Goal: Task Accomplishment & Management: Use online tool/utility

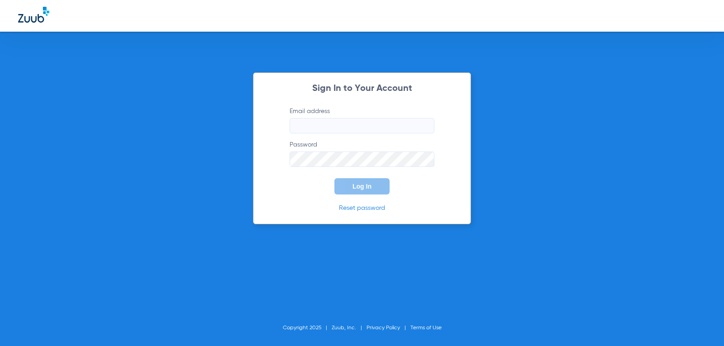
click at [319, 120] on input "Email address" at bounding box center [362, 125] width 145 height 15
click at [309, 127] on input "Email address" at bounding box center [362, 125] width 145 height 15
click at [334, 178] on button "Log In" at bounding box center [361, 186] width 55 height 16
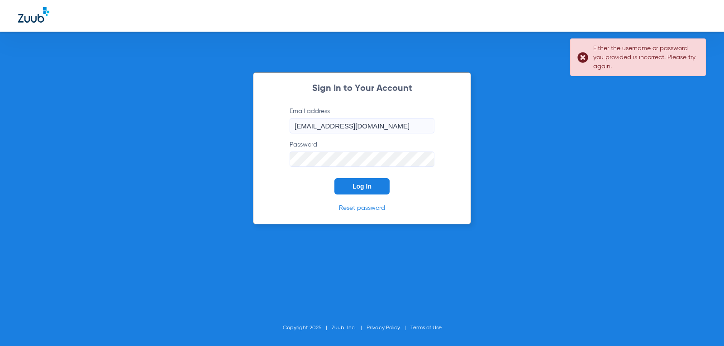
click at [334, 178] on button "Log In" at bounding box center [361, 186] width 55 height 16
click at [105, 175] on div "Sign In to Your Account Email address [EMAIL_ADDRESS][DOMAIN_NAME] Password Log…" at bounding box center [362, 173] width 724 height 346
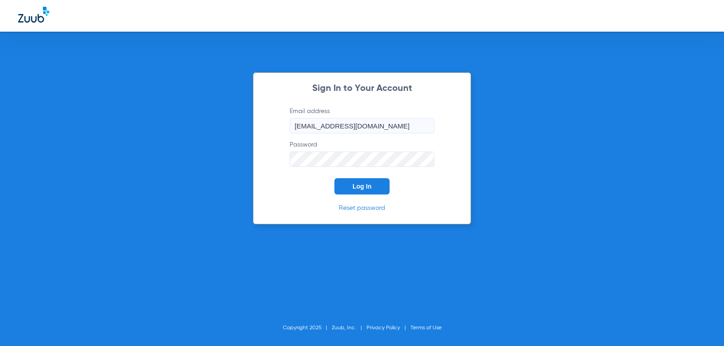
click at [334, 178] on button "Log In" at bounding box center [361, 186] width 55 height 16
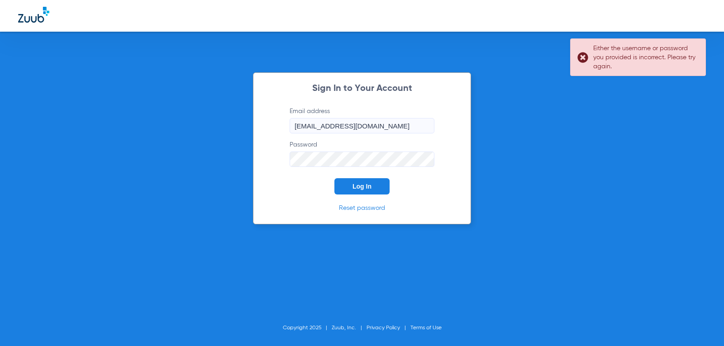
click at [334, 178] on button "Log In" at bounding box center [361, 186] width 55 height 16
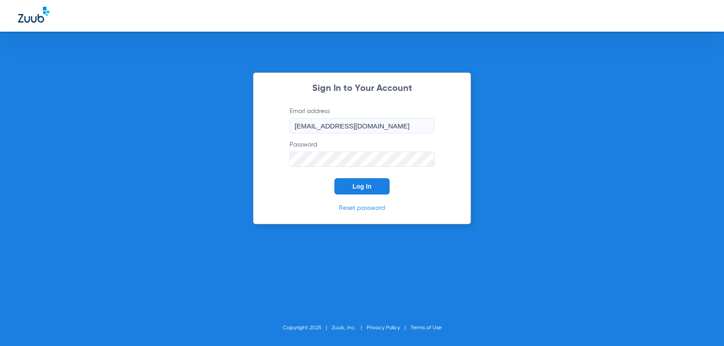
click at [185, 167] on div "Sign In to Your Account Email address [EMAIL_ADDRESS][DOMAIN_NAME] Password Log…" at bounding box center [362, 173] width 724 height 346
click at [334, 178] on button "Log In" at bounding box center [361, 186] width 55 height 16
click at [365, 129] on input "[EMAIL_ADDRESS][DOMAIN_NAME]" at bounding box center [362, 125] width 145 height 15
type input "[EMAIL_ADDRESS][DOMAIN_NAME]"
click at [369, 189] on span "Log In" at bounding box center [362, 186] width 19 height 7
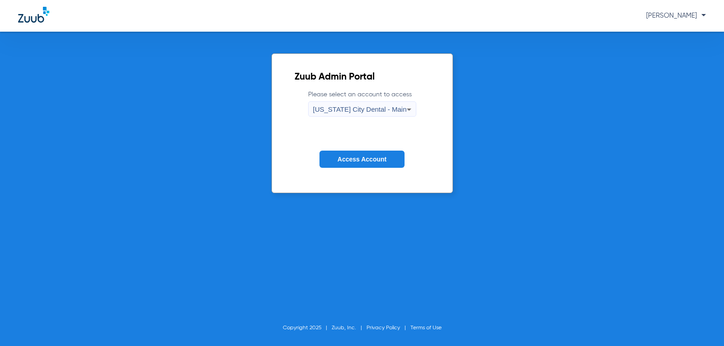
click at [378, 161] on span "Access Account" at bounding box center [362, 159] width 49 height 7
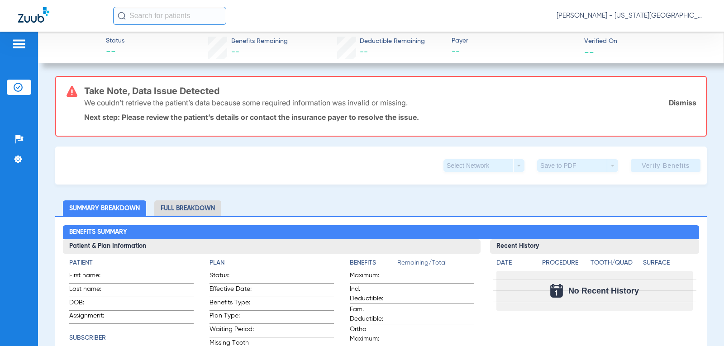
click at [16, 43] on img at bounding box center [19, 43] width 14 height 11
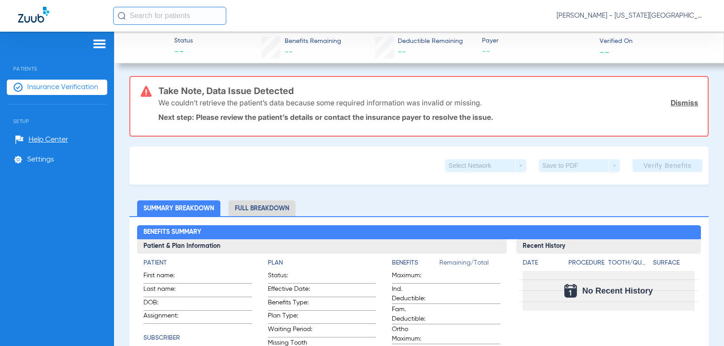
click at [56, 89] on span "Insurance Verification" at bounding box center [62, 87] width 71 height 9
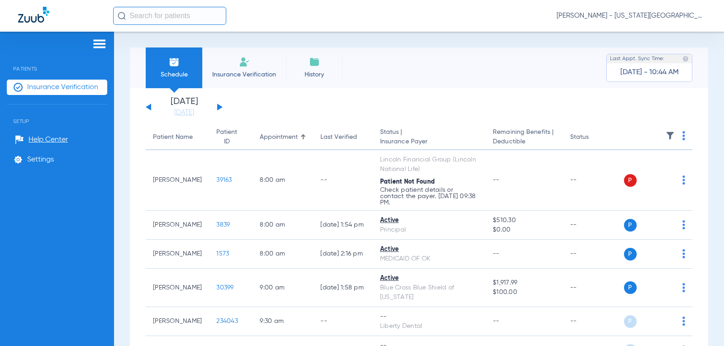
click at [215, 108] on div "[DATE] [DATE] [DATE] [DATE] [DATE] [DATE] [DATE] [DATE] [DATE] [DATE] [DATE] [D…" at bounding box center [184, 107] width 77 height 20
click at [219, 108] on button at bounding box center [219, 107] width 5 height 7
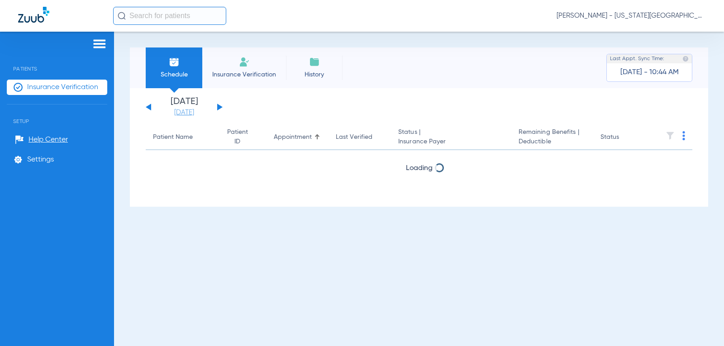
click at [186, 112] on link "[DATE]" at bounding box center [184, 112] width 54 height 9
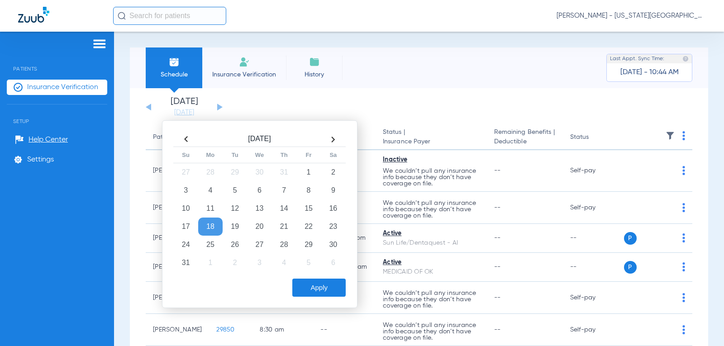
click at [366, 63] on div "Schedule Insurance Verification History Last Appt. Sync Time: [DATE] - 10:44 AM" at bounding box center [419, 68] width 578 height 41
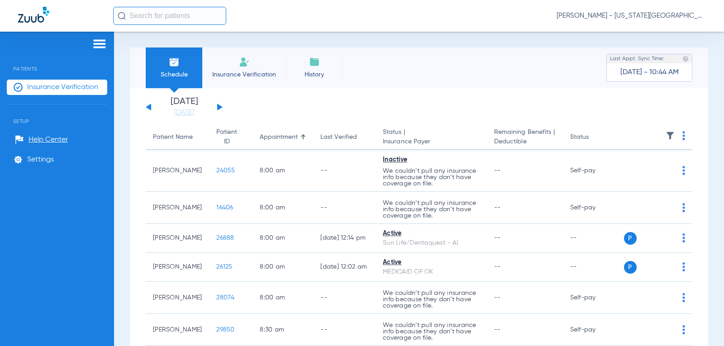
click at [682, 139] on th at bounding box center [658, 137] width 69 height 25
click at [682, 135] on img at bounding box center [683, 135] width 3 height 9
click at [649, 195] on span "Verify All Primary" at bounding box center [642, 192] width 57 height 6
